Goal: Task Accomplishment & Management: Use online tool/utility

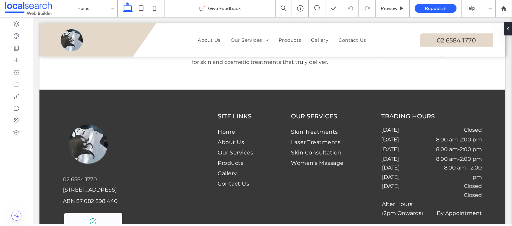
scroll to position [735, 0]
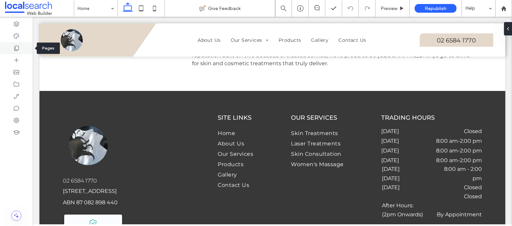
click at [19, 45] on icon at bounding box center [16, 48] width 7 height 7
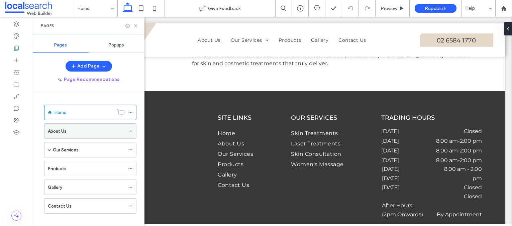
click at [64, 130] on label "About Us" at bounding box center [57, 131] width 19 height 12
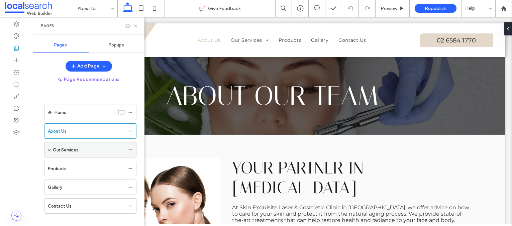
click at [64, 146] on label "Our Services" at bounding box center [66, 150] width 26 height 12
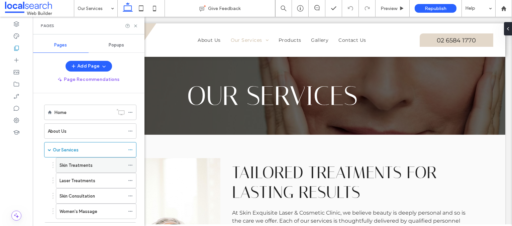
click at [82, 161] on label "Skin Treatments" at bounding box center [76, 166] width 33 height 12
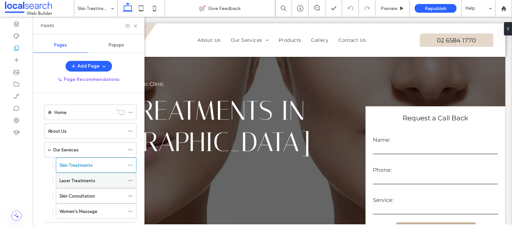
click at [79, 178] on label "Laser Treatments" at bounding box center [78, 181] width 36 height 12
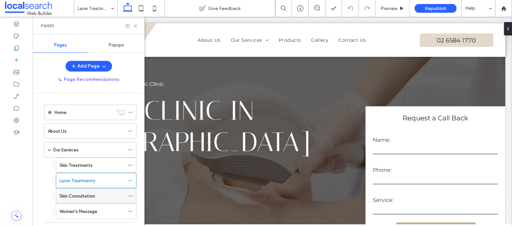
click at [79, 190] on div "Skin Consultation" at bounding box center [92, 196] width 65 height 15
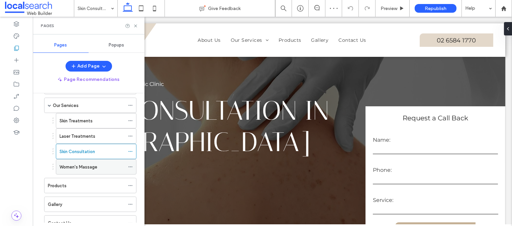
click at [82, 167] on label "Women's Massage" at bounding box center [79, 167] width 38 height 12
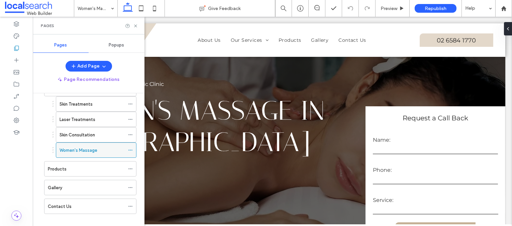
scroll to position [66, 0]
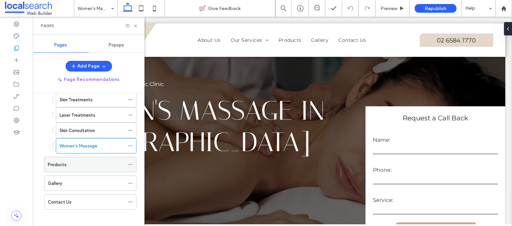
click at [76, 163] on div "Products" at bounding box center [86, 164] width 77 height 7
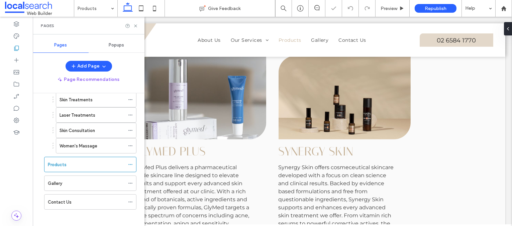
scroll to position [659, 0]
click at [320, 144] on span "Synergy Skin" at bounding box center [316, 151] width 75 height 14
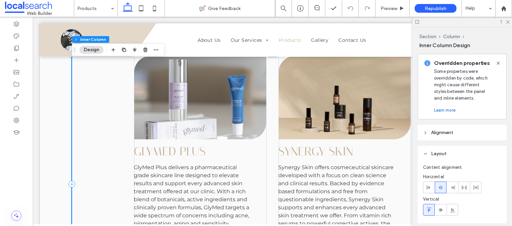
click at [318, 144] on span "Synergy Skin" at bounding box center [316, 151] width 75 height 14
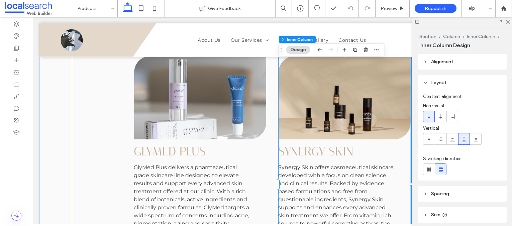
click at [318, 144] on span "Synergy Skin" at bounding box center [316, 151] width 75 height 14
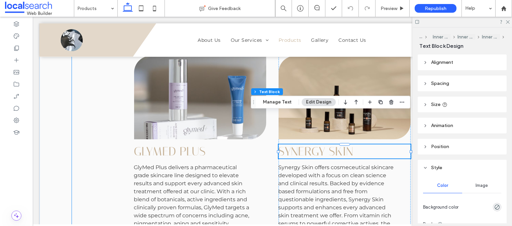
click at [318, 144] on span "Synergy Skin" at bounding box center [316, 151] width 75 height 14
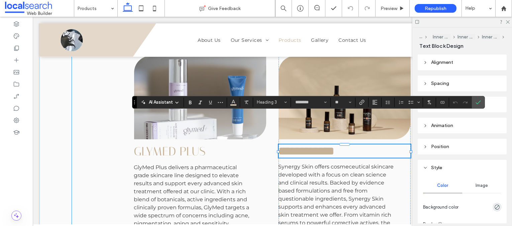
click at [319, 145] on span "**********" at bounding box center [307, 151] width 56 height 12
click at [300, 164] on span "Synergy Skin offers cosmeceutical skincare developed with a focus on clean scie…" at bounding box center [336, 227] width 115 height 127
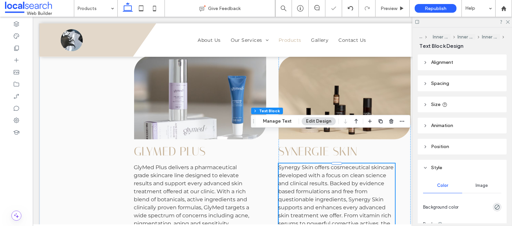
click at [300, 164] on span "Synergy Skin offers cosmeceutical skincare developed with a focus on clean scie…" at bounding box center [336, 227] width 115 height 127
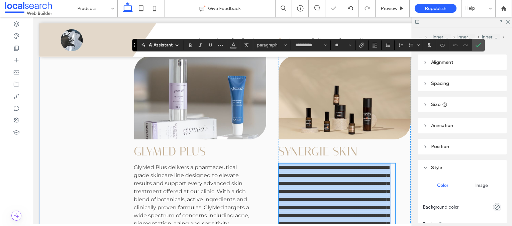
scroll to position [735, 0]
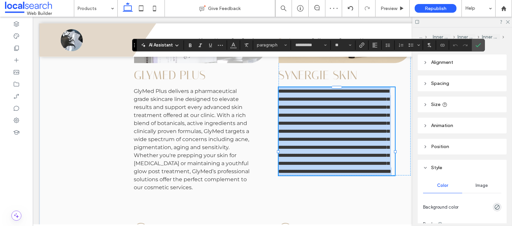
click at [297, 89] on span "**********" at bounding box center [335, 131] width 113 height 85
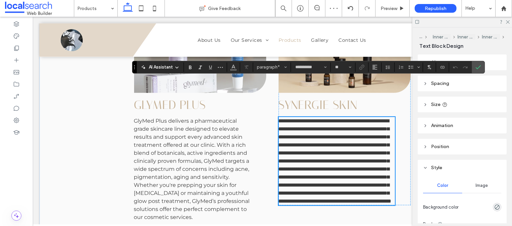
scroll to position [705, 0]
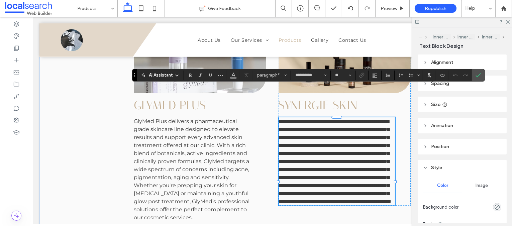
click at [299, 119] on span "**********" at bounding box center [335, 161] width 113 height 85
click at [369, 121] on span "**********" at bounding box center [336, 161] width 115 height 85
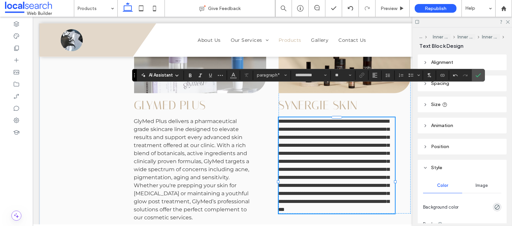
click at [299, 196] on span "**********" at bounding box center [334, 165] width 111 height 93
click at [476, 76] on use "Confirm" at bounding box center [478, 75] width 5 height 4
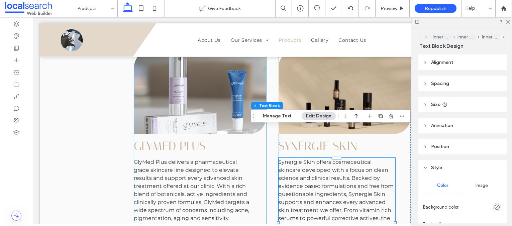
scroll to position [665, 0]
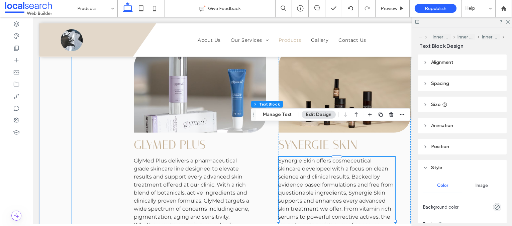
click at [102, 148] on div "GlyMed Plus GlyMed Plus delivers a pharmaceutical grade skincare line designed …" at bounding box center [272, 177] width 401 height 257
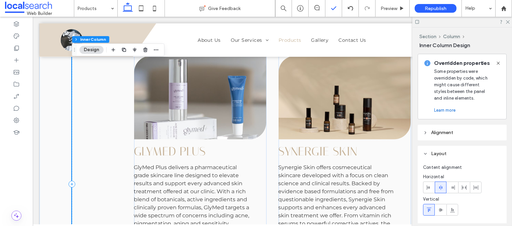
scroll to position [779, 0]
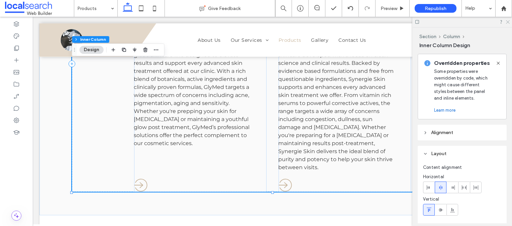
click at [508, 22] on icon at bounding box center [507, 21] width 4 height 4
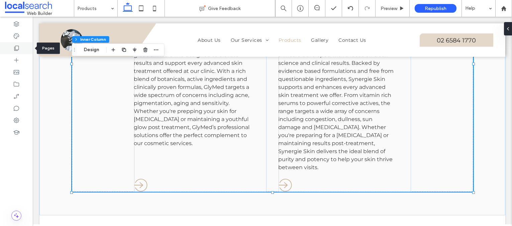
click at [18, 45] on icon at bounding box center [16, 48] width 7 height 7
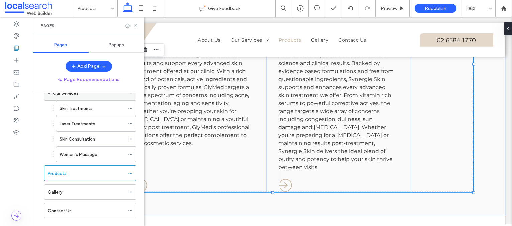
scroll to position [66, 0]
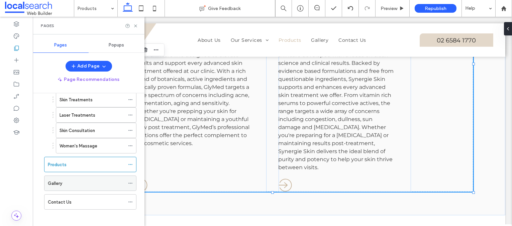
click at [67, 180] on div "Gallery" at bounding box center [86, 183] width 77 height 7
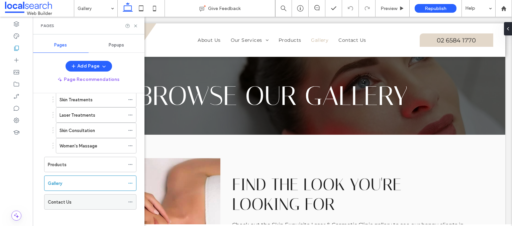
click at [61, 197] on label "Contact Us" at bounding box center [60, 202] width 24 height 12
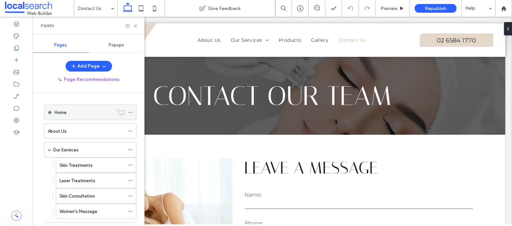
click at [57, 113] on label "Home" at bounding box center [61, 113] width 12 height 12
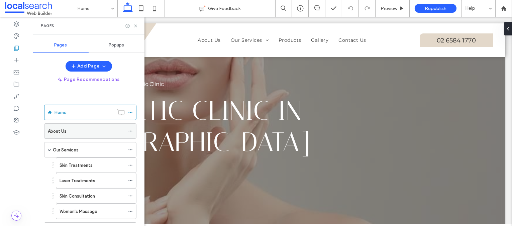
click at [77, 128] on div "About Us" at bounding box center [86, 131] width 77 height 7
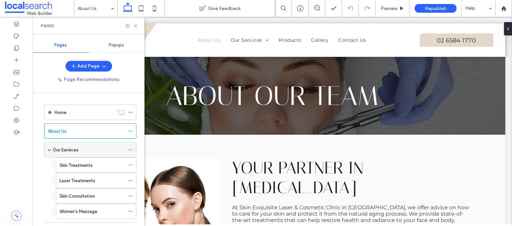
click at [66, 146] on label "Our Services" at bounding box center [66, 150] width 26 height 12
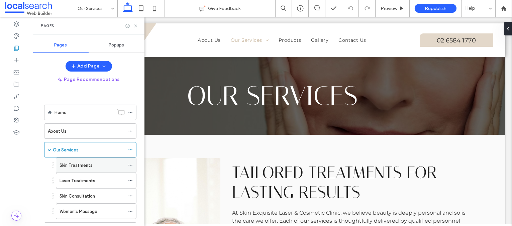
click at [76, 162] on label "Skin Treatments" at bounding box center [76, 166] width 33 height 12
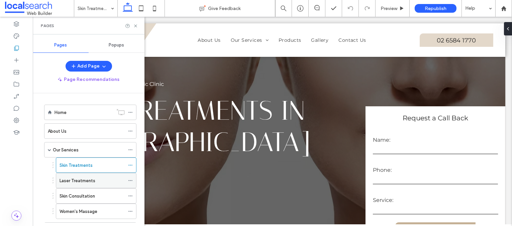
click at [86, 180] on label "Laser Treatments" at bounding box center [78, 181] width 36 height 12
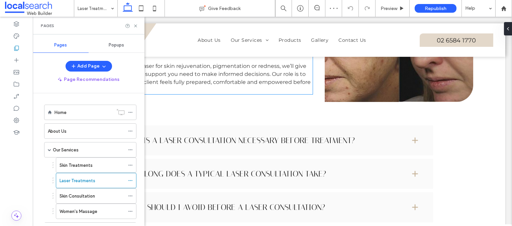
scroll to position [484, 0]
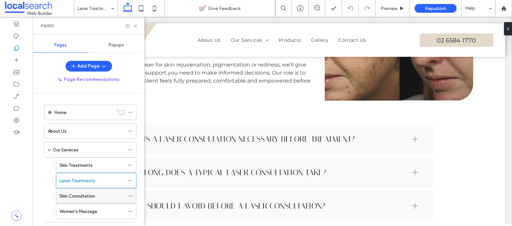
click at [76, 194] on label "Skin Consultation" at bounding box center [77, 196] width 35 height 12
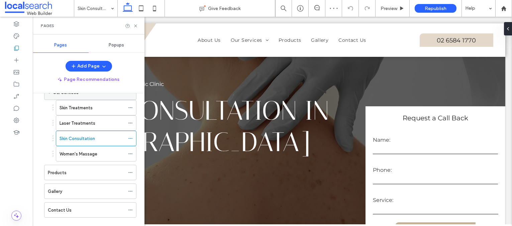
scroll to position [63, 0]
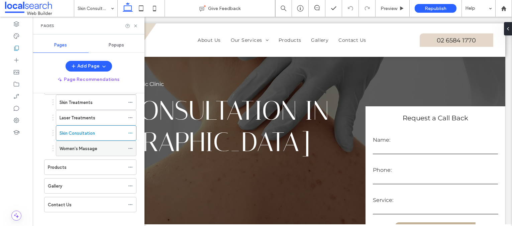
click at [92, 147] on label "Women's Massage" at bounding box center [79, 149] width 38 height 12
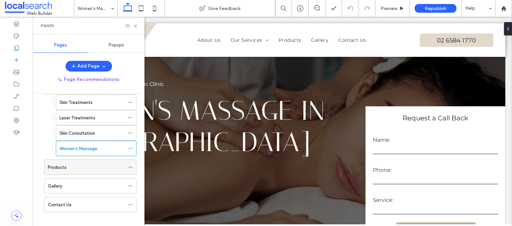
click at [84, 164] on div "Products" at bounding box center [86, 167] width 77 height 7
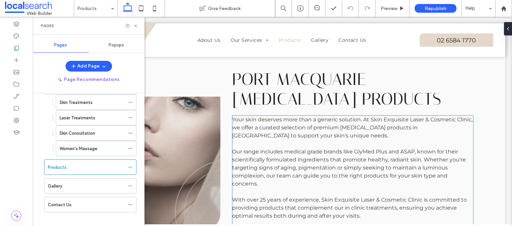
click at [402, 148] on p "Our range includes medical grade brands like GlyMed Plus and ASAP, known for th…" at bounding box center [352, 168] width 241 height 40
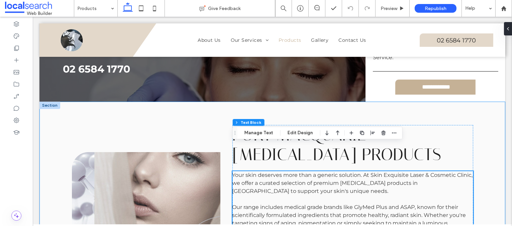
scroll to position [170, 0]
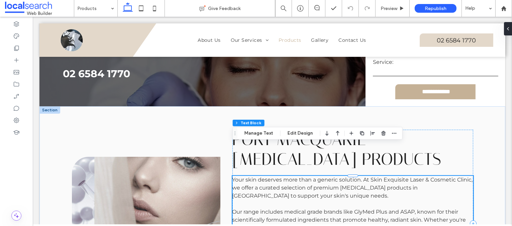
click at [408, 209] on span "Our range includes medical grade brands like GlyMed Plus and ASAP, known for th…" at bounding box center [349, 228] width 234 height 38
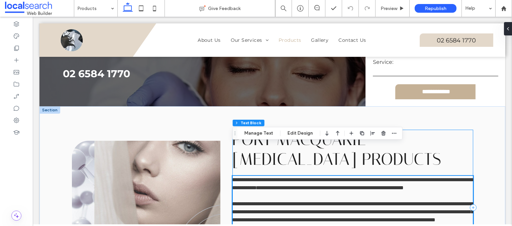
scroll to position [254, 0]
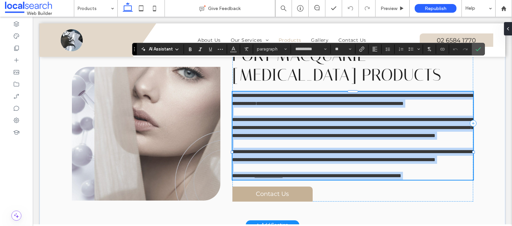
click at [407, 117] on span "**********" at bounding box center [352, 127] width 241 height 21
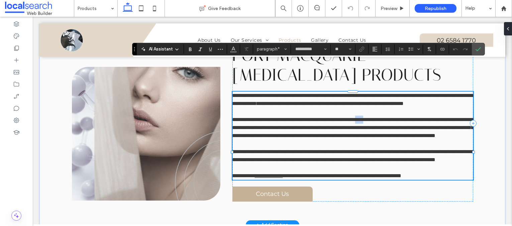
click at [407, 117] on span "**********" at bounding box center [352, 127] width 241 height 21
click at [478, 48] on icon "Confirm" at bounding box center [478, 48] width 5 height 5
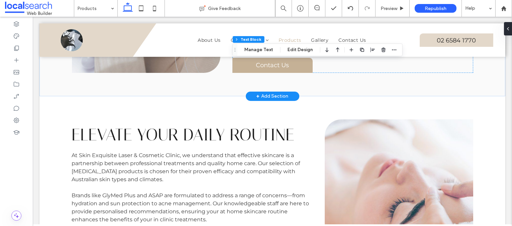
scroll to position [418, 0]
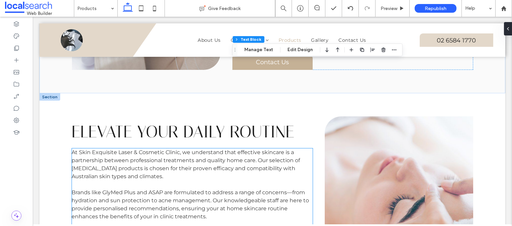
click at [159, 189] on p "Brands like GlyMed Plus and ASAP are formulated to address a range of concerns—…" at bounding box center [192, 205] width 241 height 32
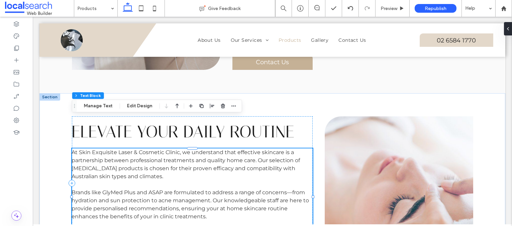
click at [154, 189] on span "Brands like GlyMed Plus and ASAP are formulated to address a range of concerns—…" at bounding box center [190, 204] width 237 height 30
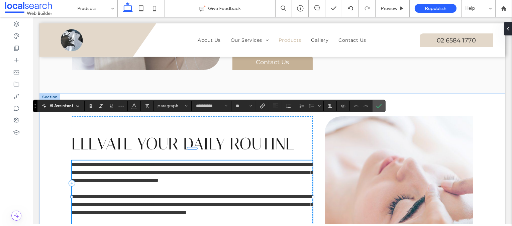
click at [158, 194] on span "**********" at bounding box center [192, 204] width 241 height 21
click at [156, 194] on span "**********" at bounding box center [192, 204] width 241 height 21
click at [377, 104] on icon "Confirm" at bounding box center [378, 105] width 5 height 5
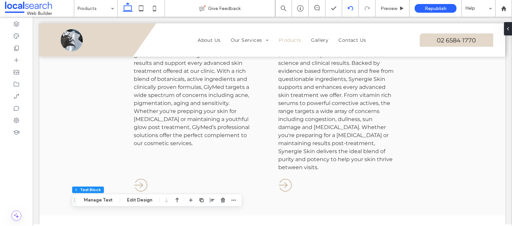
scroll to position [230, 0]
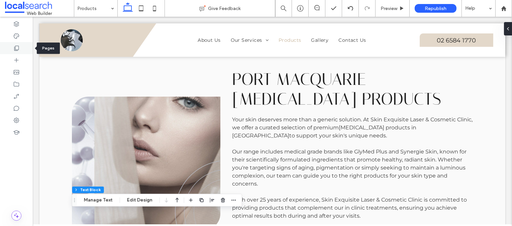
click at [15, 50] on icon at bounding box center [16, 48] width 7 height 7
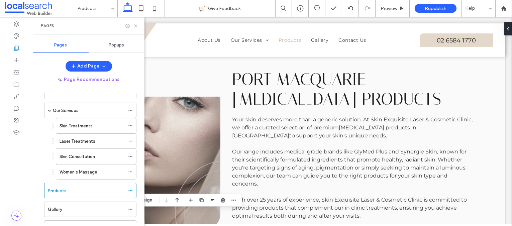
scroll to position [66, 0]
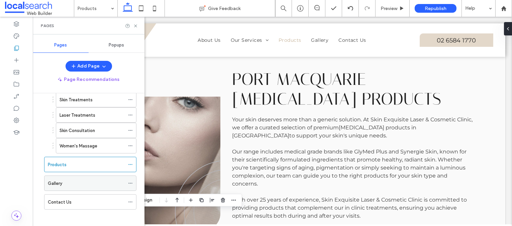
click at [61, 182] on label "Gallery" at bounding box center [55, 184] width 14 height 12
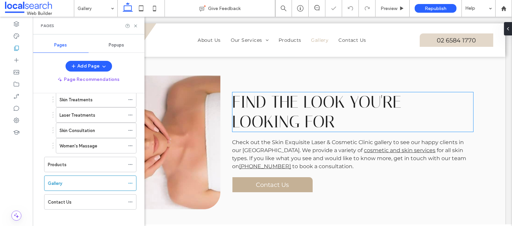
scroll to position [104, 0]
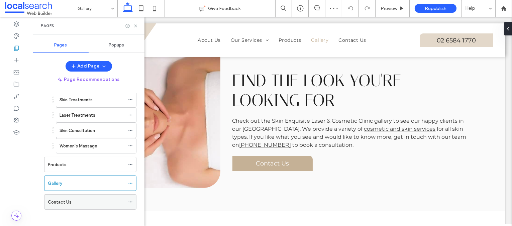
click at [66, 199] on label "Contact Us" at bounding box center [60, 202] width 24 height 12
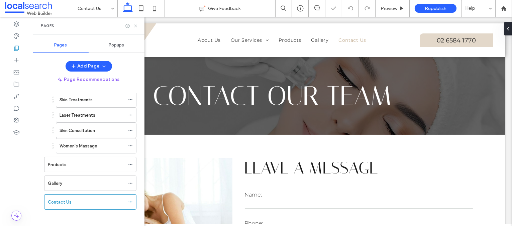
click at [135, 24] on icon at bounding box center [135, 25] width 5 height 5
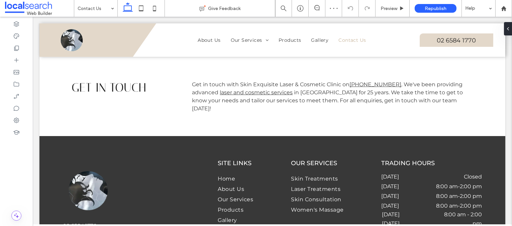
scroll to position [457, 0]
click at [18, 47] on icon at bounding box center [16, 48] width 7 height 7
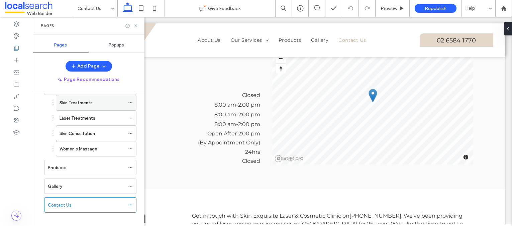
scroll to position [66, 0]
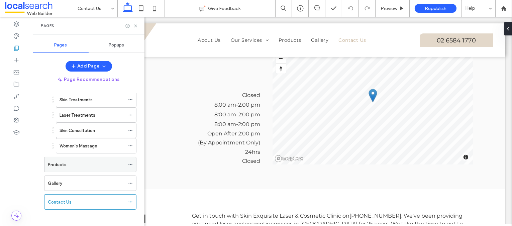
click at [70, 161] on div "Products" at bounding box center [86, 164] width 77 height 7
click at [136, 26] on use at bounding box center [135, 25] width 3 height 3
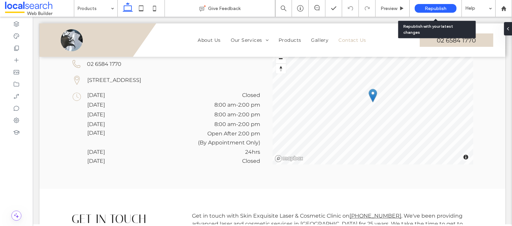
click at [434, 8] on span "Republish" at bounding box center [436, 9] width 22 height 6
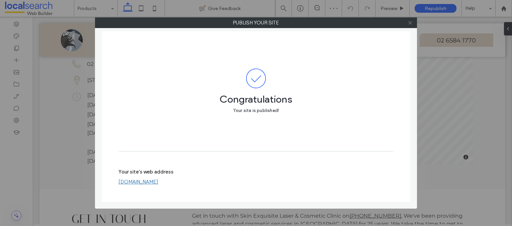
click at [411, 22] on icon at bounding box center [410, 22] width 5 height 5
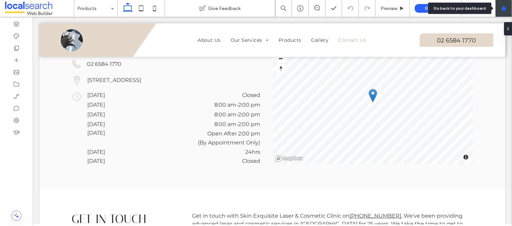
click at [502, 12] on div at bounding box center [503, 8] width 17 height 17
